Goal: Obtain resource: Obtain resource

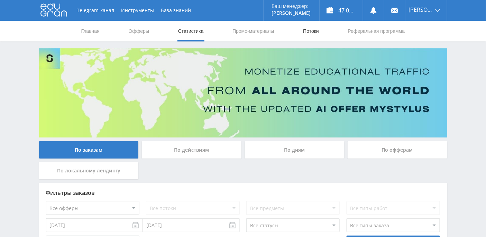
click at [305, 32] on link "Потоки" at bounding box center [310, 31] width 17 height 21
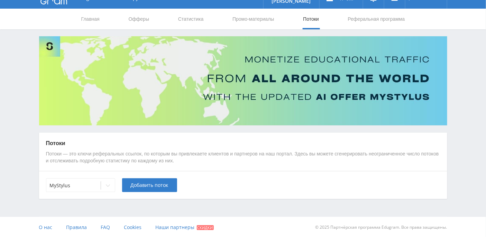
scroll to position [12, 0]
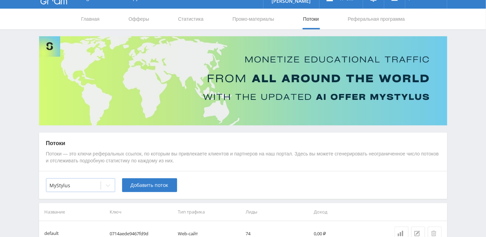
click at [108, 182] on div at bounding box center [108, 186] width 14 height 14
click at [237, 15] on link "Промо-материалы" at bounding box center [253, 19] width 43 height 21
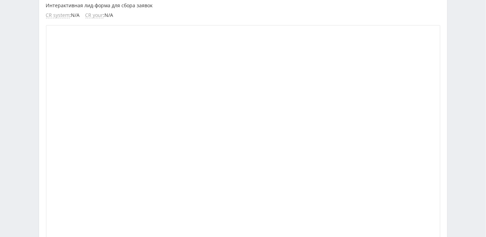
scroll to position [12, 0]
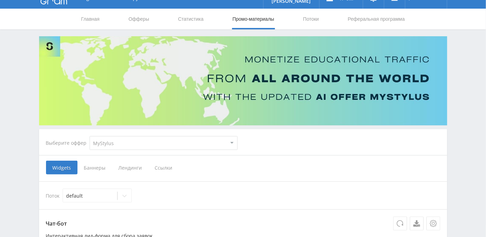
click at [232, 142] on select "MyStylus MyStylus - Revshare Кэмп Studybay Автор24 Studybay [GEOGRAPHIC_DATA] S…" at bounding box center [164, 143] width 148 height 14
select select "376"
click at [90, 136] on select "MyStylus MyStylus - Revshare Кэмп Studybay Автор24 Studybay [GEOGRAPHIC_DATA] S…" at bounding box center [164, 143] width 148 height 14
select select "376"
click at [97, 168] on span "Ссылки" at bounding box center [92, 168] width 31 height 14
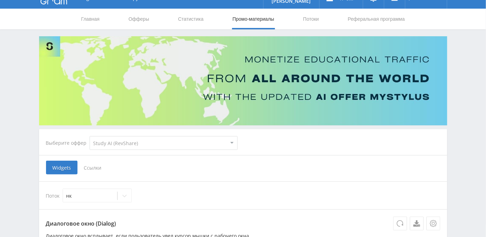
click at [0, 0] on input "Ссылки" at bounding box center [0, 0] width 0 height 0
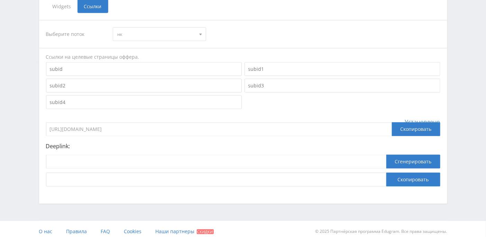
scroll to position [177, 0]
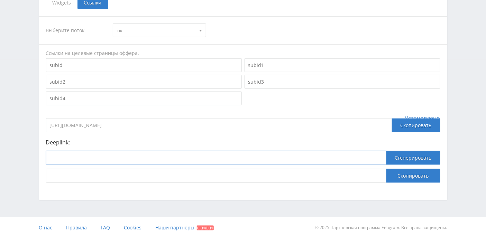
click at [88, 156] on input at bounding box center [216, 158] width 340 height 14
paste input "[URL]"
type input "[URL]"
click at [400, 155] on button "Сгенерировать" at bounding box center [413, 158] width 54 height 14
click at [192, 28] on span "нк" at bounding box center [156, 30] width 78 height 13
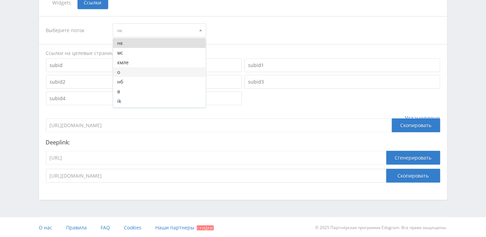
scroll to position [28, 0]
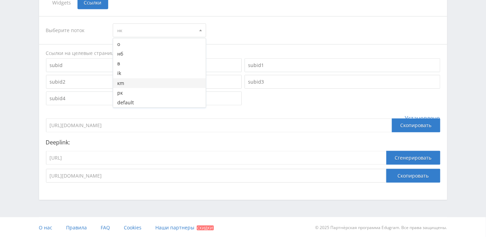
click at [146, 80] on button "кm" at bounding box center [159, 83] width 93 height 10
click at [410, 157] on button "Сгенерировать" at bounding box center [413, 158] width 54 height 14
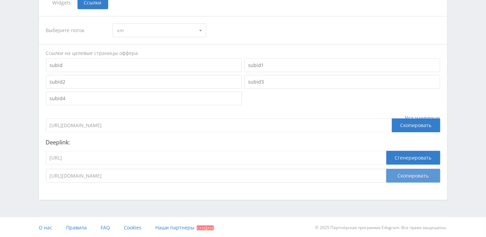
click at [410, 174] on button "Скопировать" at bounding box center [413, 176] width 54 height 14
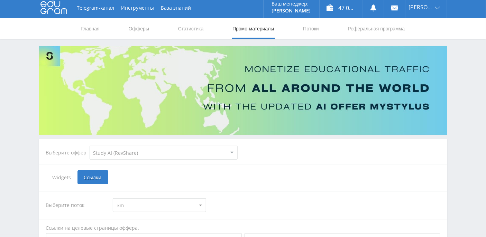
scroll to position [0, 0]
